Goal: Transaction & Acquisition: Obtain resource

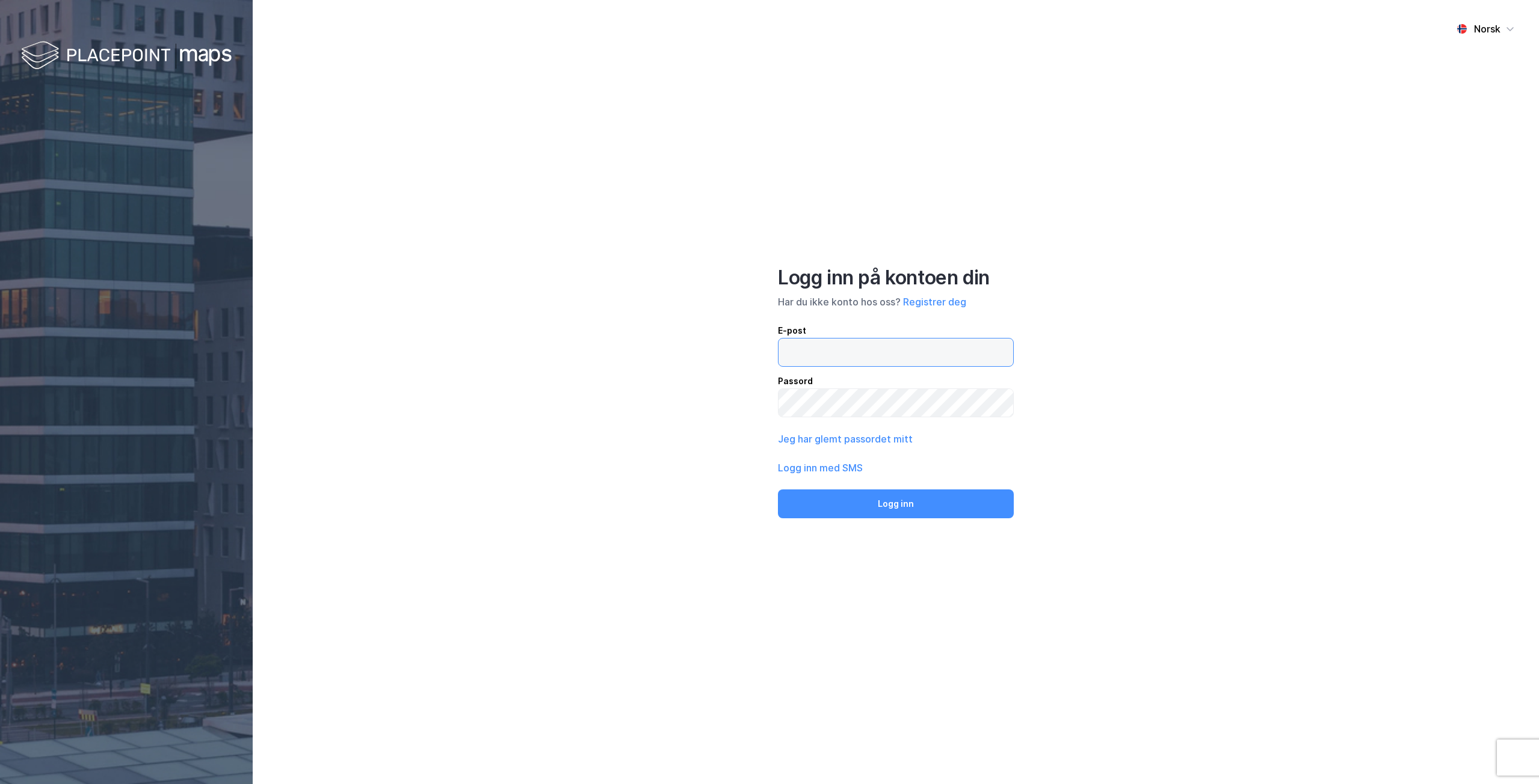
type input "[EMAIL_ADDRESS][DOMAIN_NAME]"
click at [884, 486] on div "Logg inn på kontoen din Har du ikke konto hos oss? Registrer deg E-post [EMAIL_…" at bounding box center [896, 392] width 236 height 253
click at [883, 498] on button "Logg inn" at bounding box center [896, 504] width 236 height 29
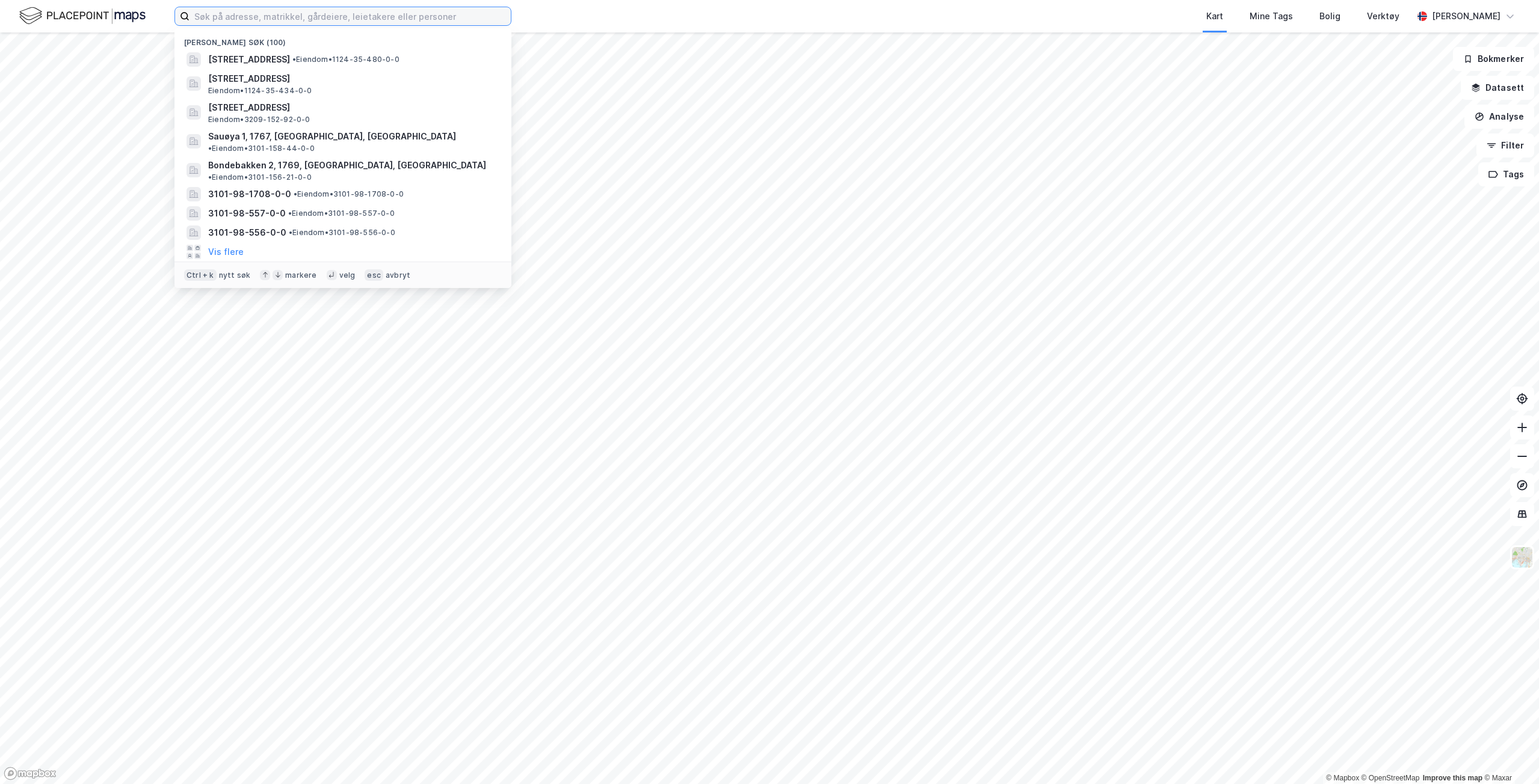
click at [305, 23] on input at bounding box center [350, 16] width 321 height 18
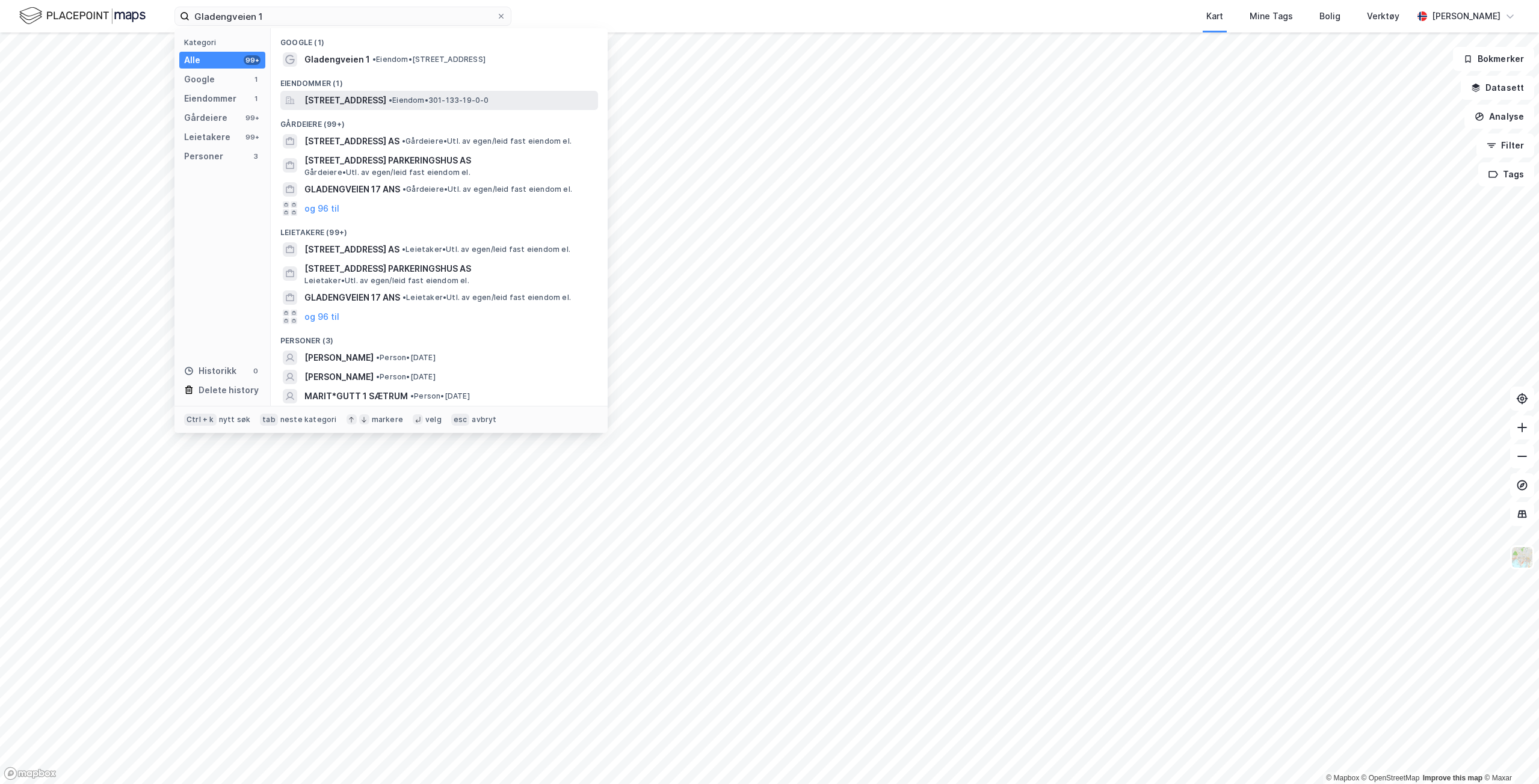
click at [374, 102] on span "[STREET_ADDRESS]" at bounding box center [345, 100] width 82 height 15
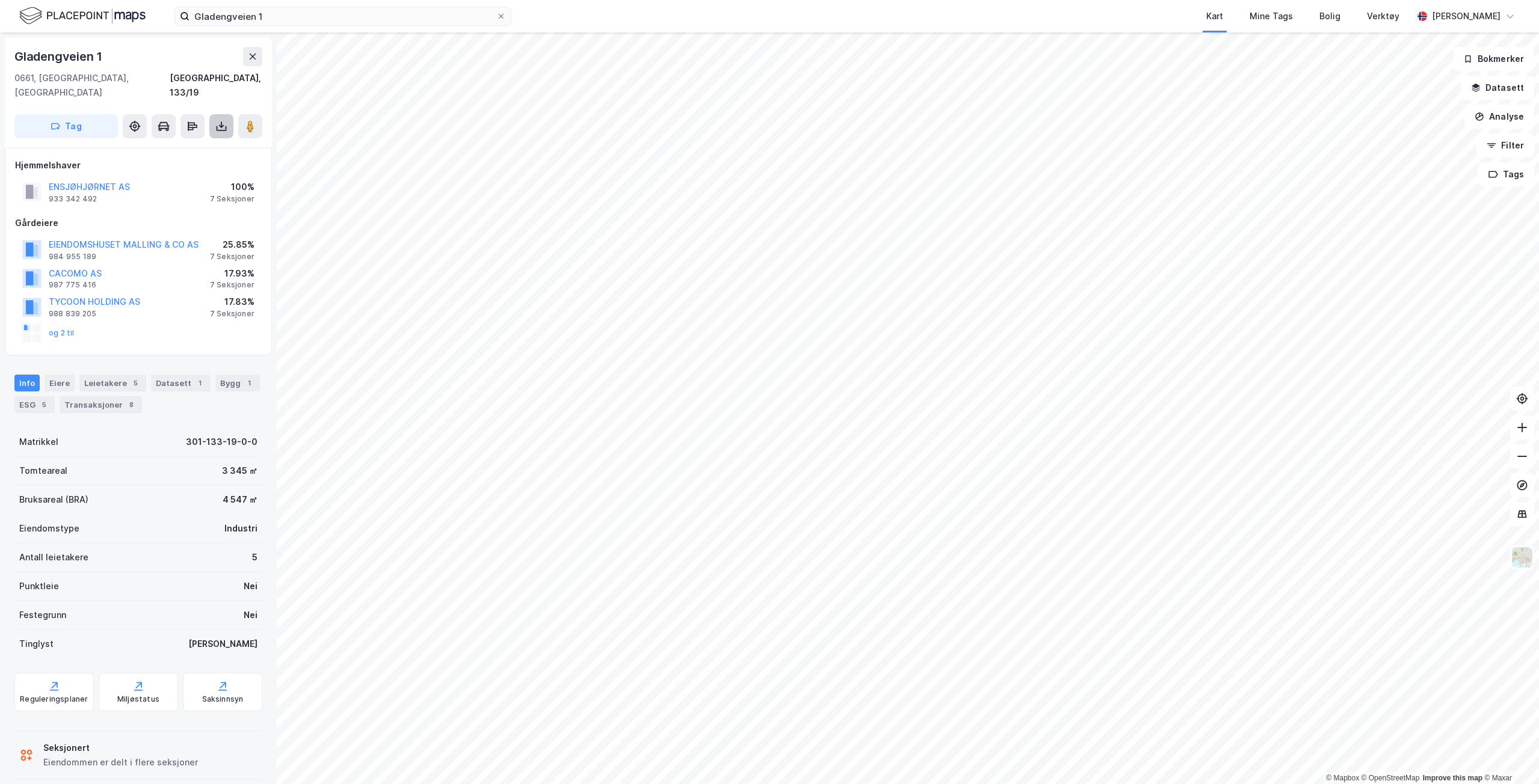
click at [221, 125] on icon at bounding box center [221, 127] width 5 height 3
click at [193, 165] on div "Last ned matrikkelrapport" at bounding box center [176, 170] width 99 height 10
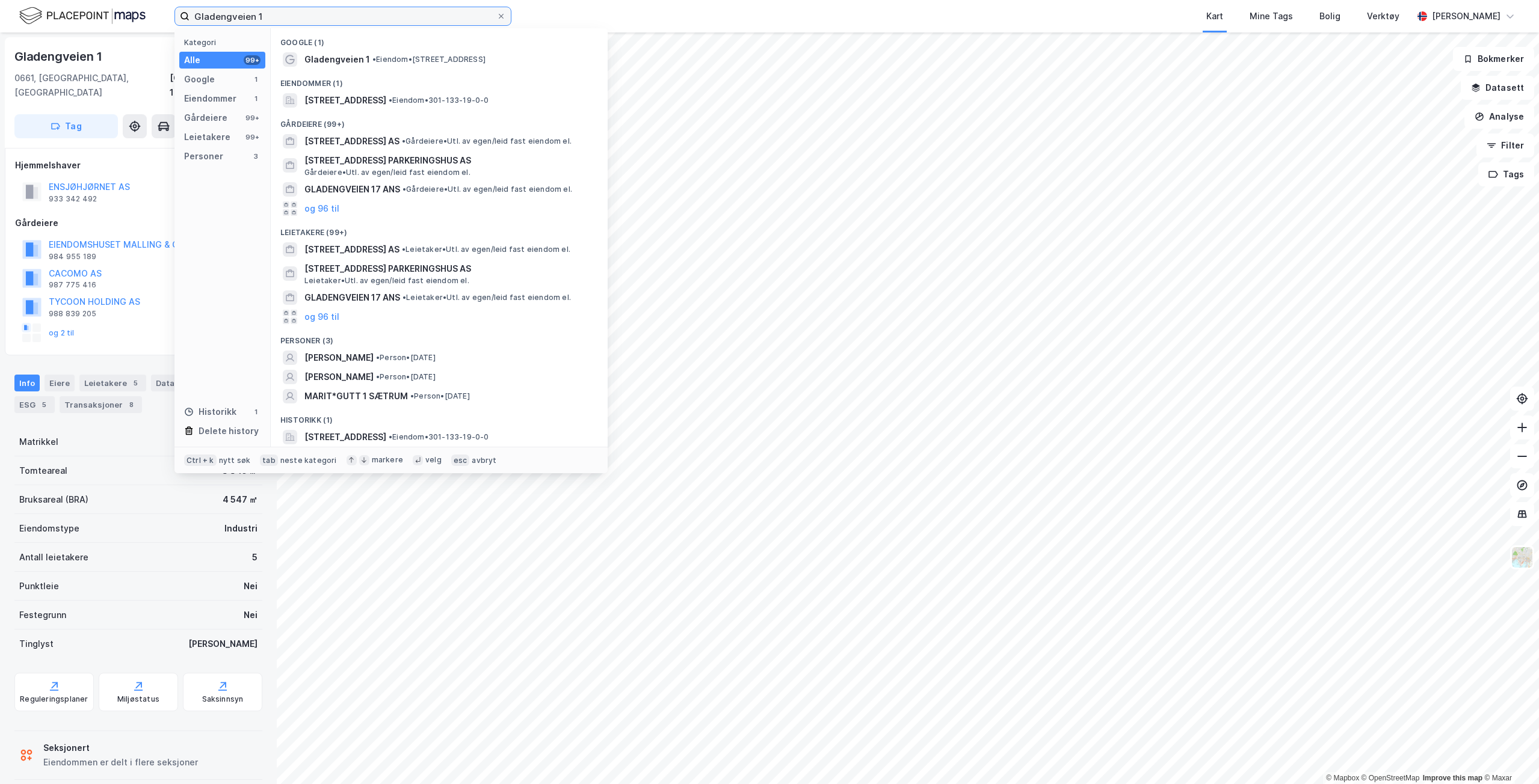
drag, startPoint x: 309, startPoint y: 9, endPoint x: 166, endPoint y: 12, distance: 143.0
click at [166, 12] on div "Gladengveien 1 Kategori Alle 99+ Google 1 Eiendommer 1 Gårdeiere 99+ Leietakere…" at bounding box center [769, 16] width 1539 height 33
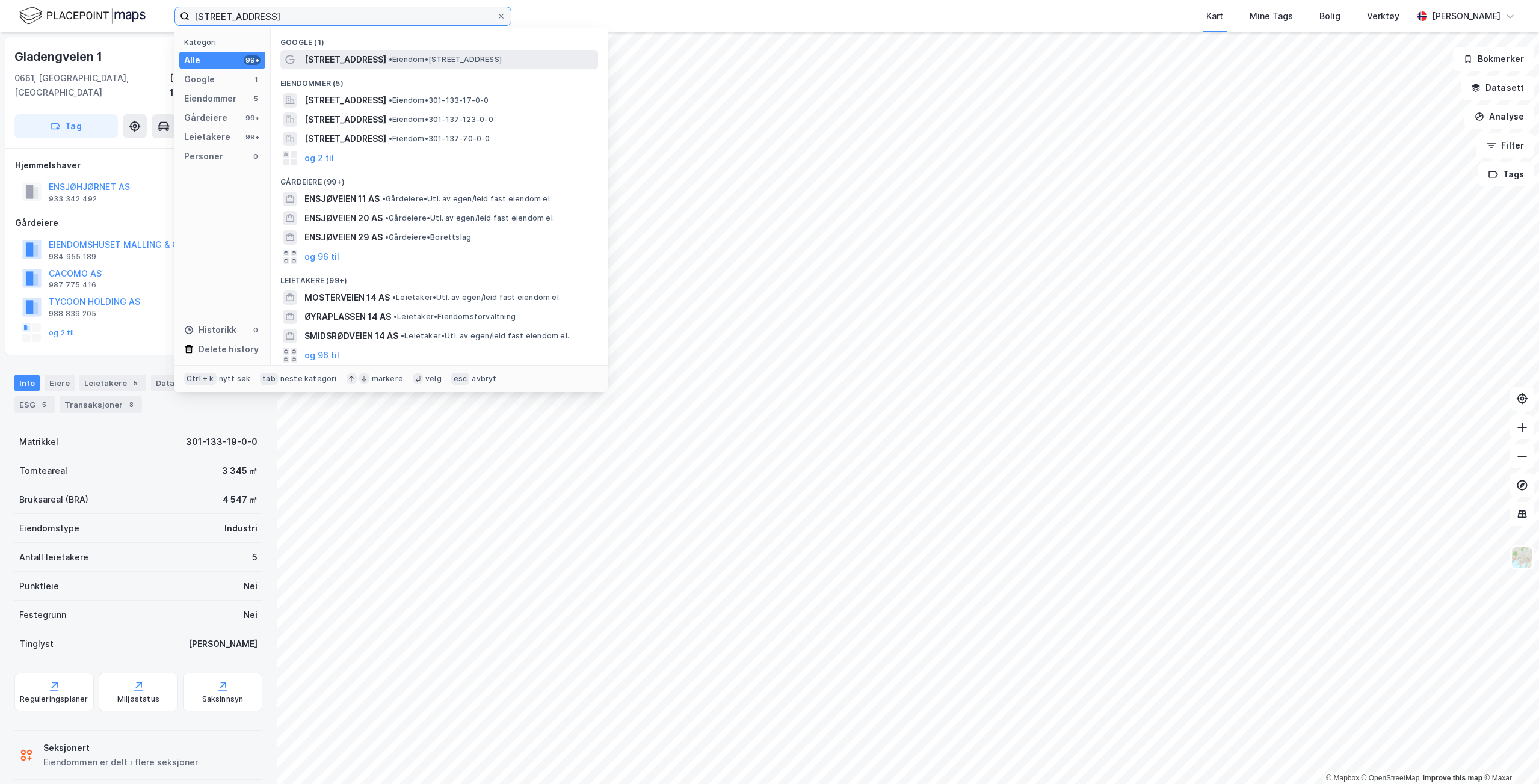
type input "[STREET_ADDRESS]"
click at [353, 61] on span "[STREET_ADDRESS]" at bounding box center [345, 60] width 82 height 15
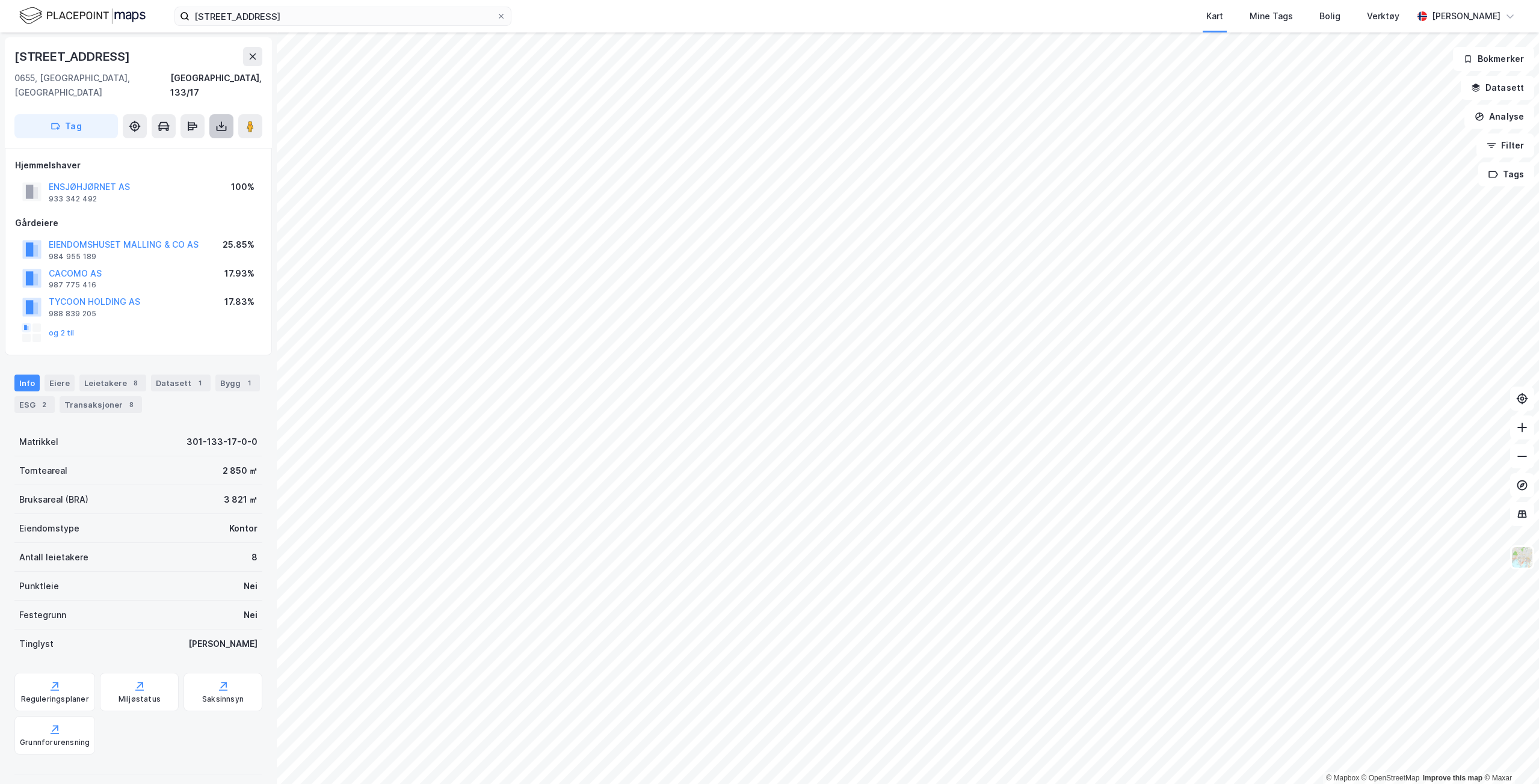
click at [226, 120] on icon at bounding box center [221, 126] width 12 height 12
click at [200, 165] on div "Last ned matrikkelrapport" at bounding box center [176, 170] width 99 height 10
